Goal: Task Accomplishment & Management: Use online tool/utility

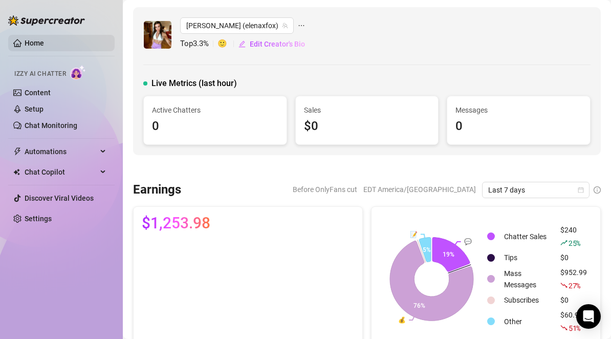
click at [30, 39] on link "Home" at bounding box center [34, 43] width 19 height 8
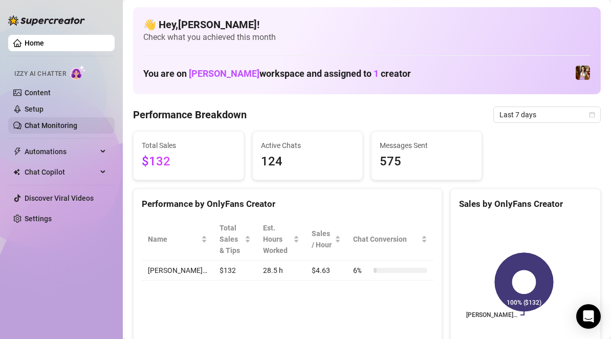
click at [55, 129] on link "Chat Monitoring" at bounding box center [51, 125] width 53 height 8
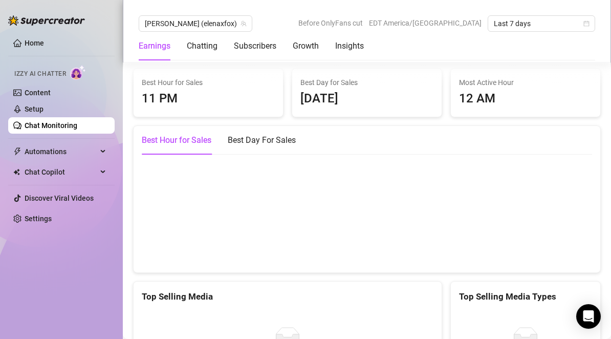
scroll to position [1713, 0]
click at [322, 76] on div "Insights Best Hour for Sales 11 PM Best Day for Sales [DATE] Most Active Hour 1…" at bounding box center [367, 344] width 476 height 600
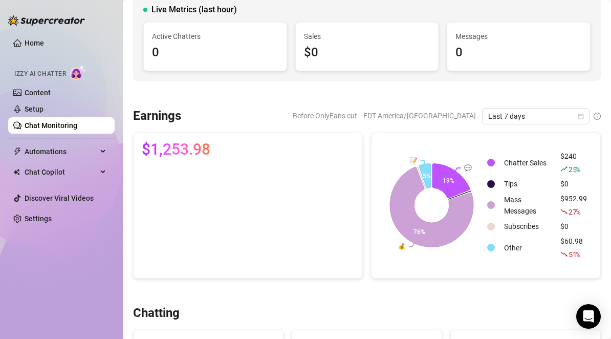
scroll to position [0, 0]
